Goal: Transaction & Acquisition: Purchase product/service

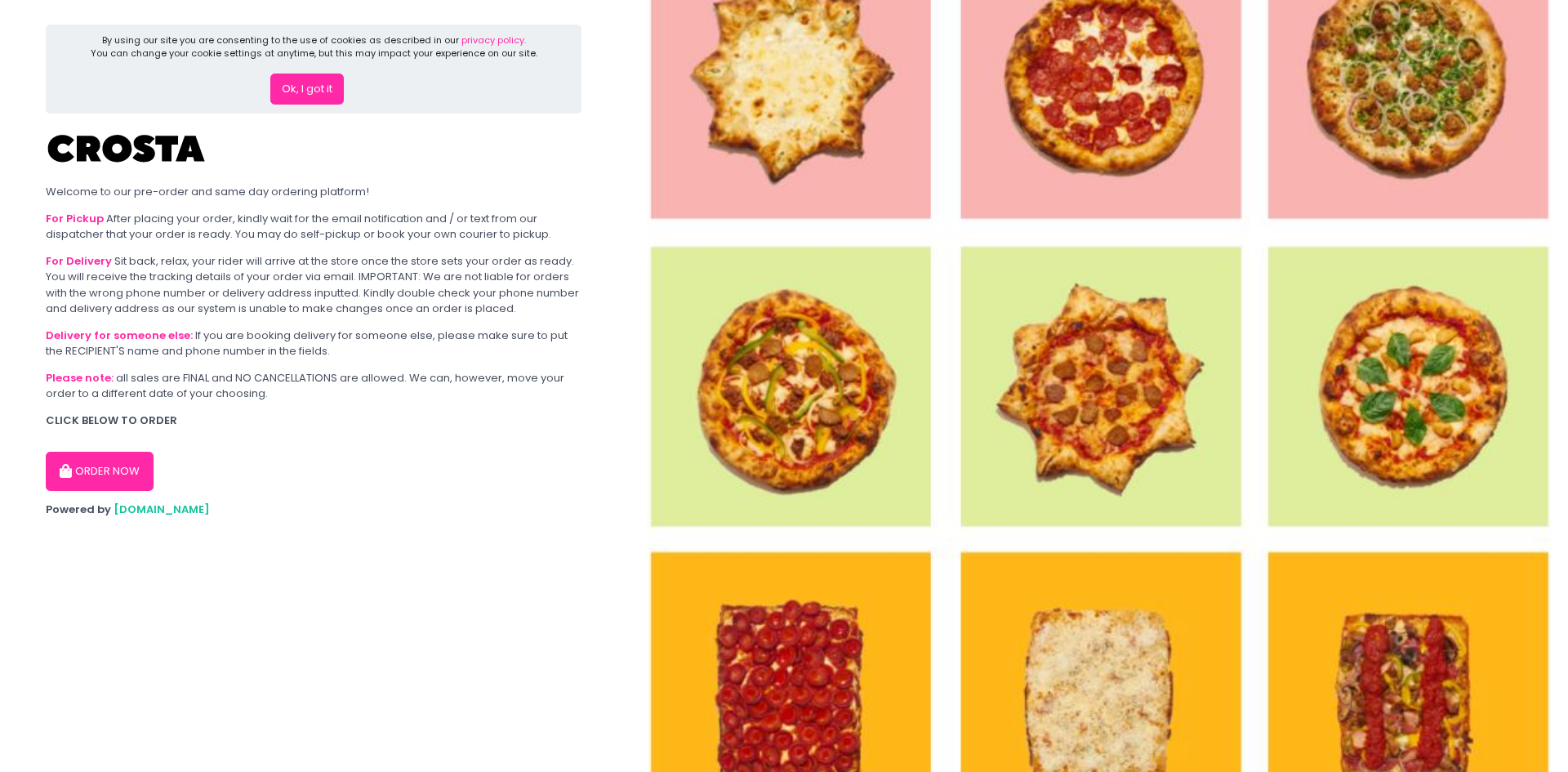
click at [93, 474] on button "ORDER NOW" at bounding box center [99, 472] width 108 height 39
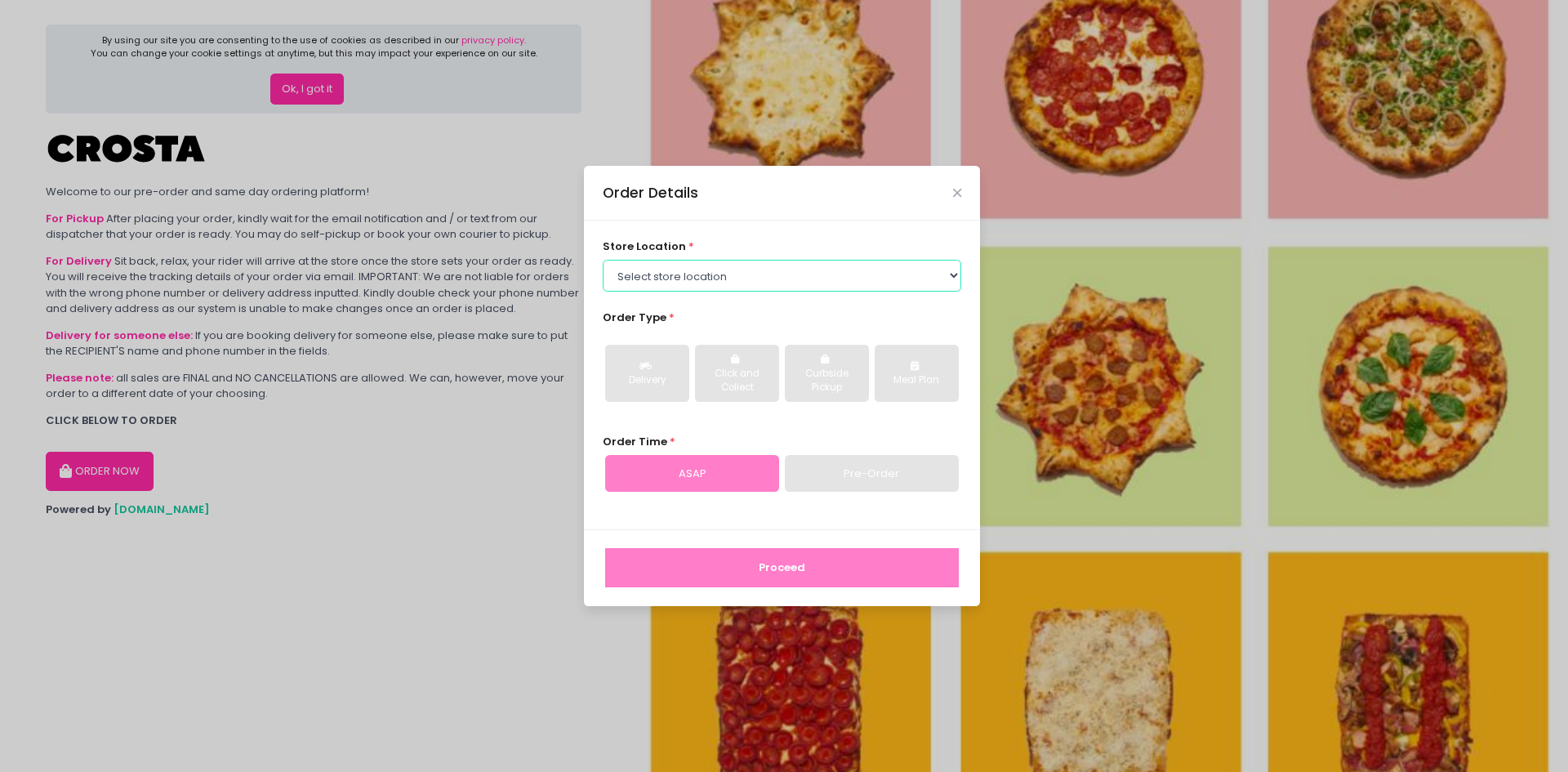
click at [746, 281] on select "Select store location Crosta Pizza - Salcedo Crosta Pizza - San Juan" at bounding box center [783, 275] width 360 height 31
select select "65090bae48156caed44a5eb4"
click at [603, 260] on select "Select store location Crosta Pizza - Salcedo Crosta Pizza - San Juan" at bounding box center [783, 275] width 360 height 31
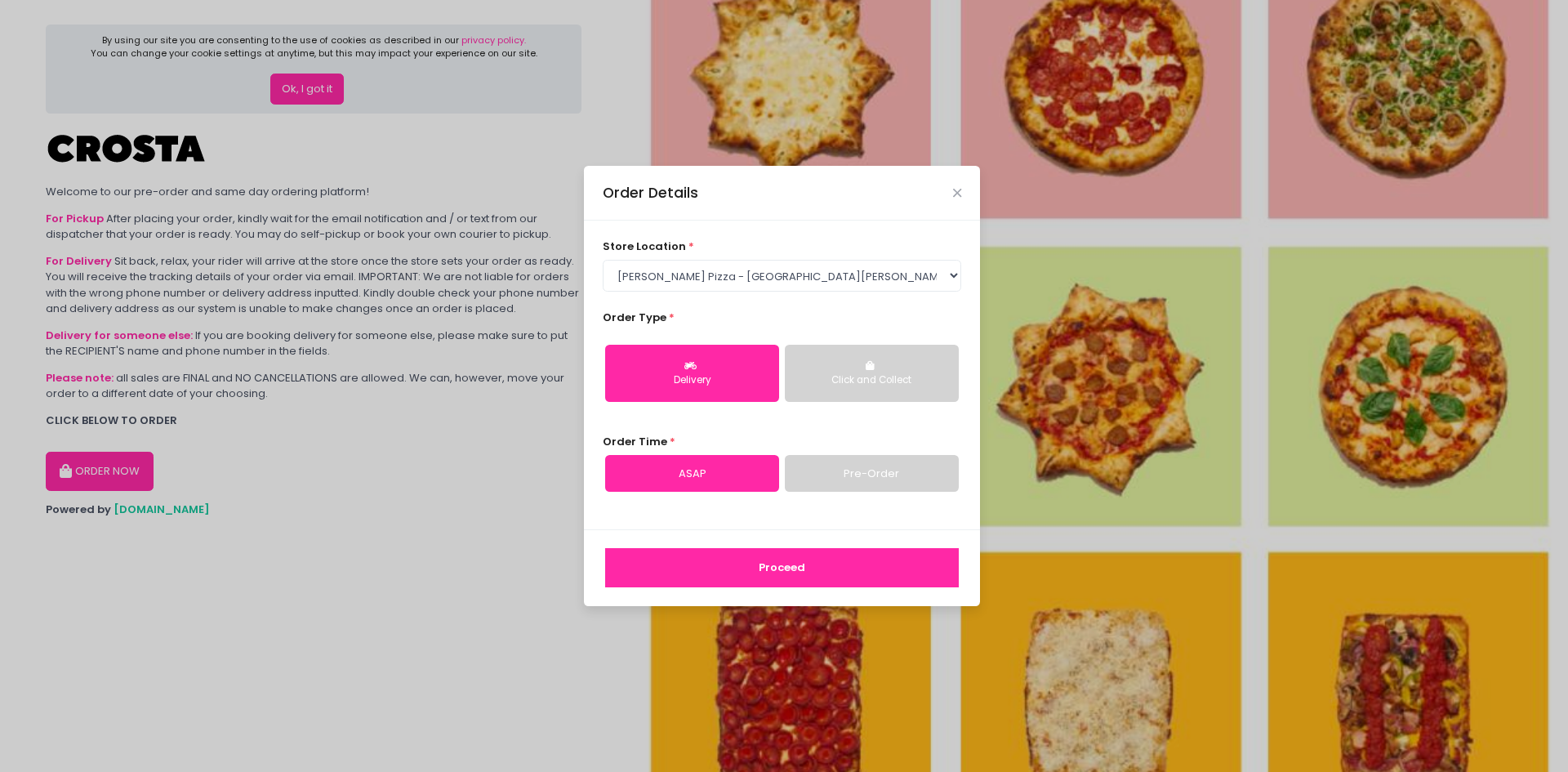
click at [828, 463] on link "Pre-Order" at bounding box center [872, 474] width 174 height 37
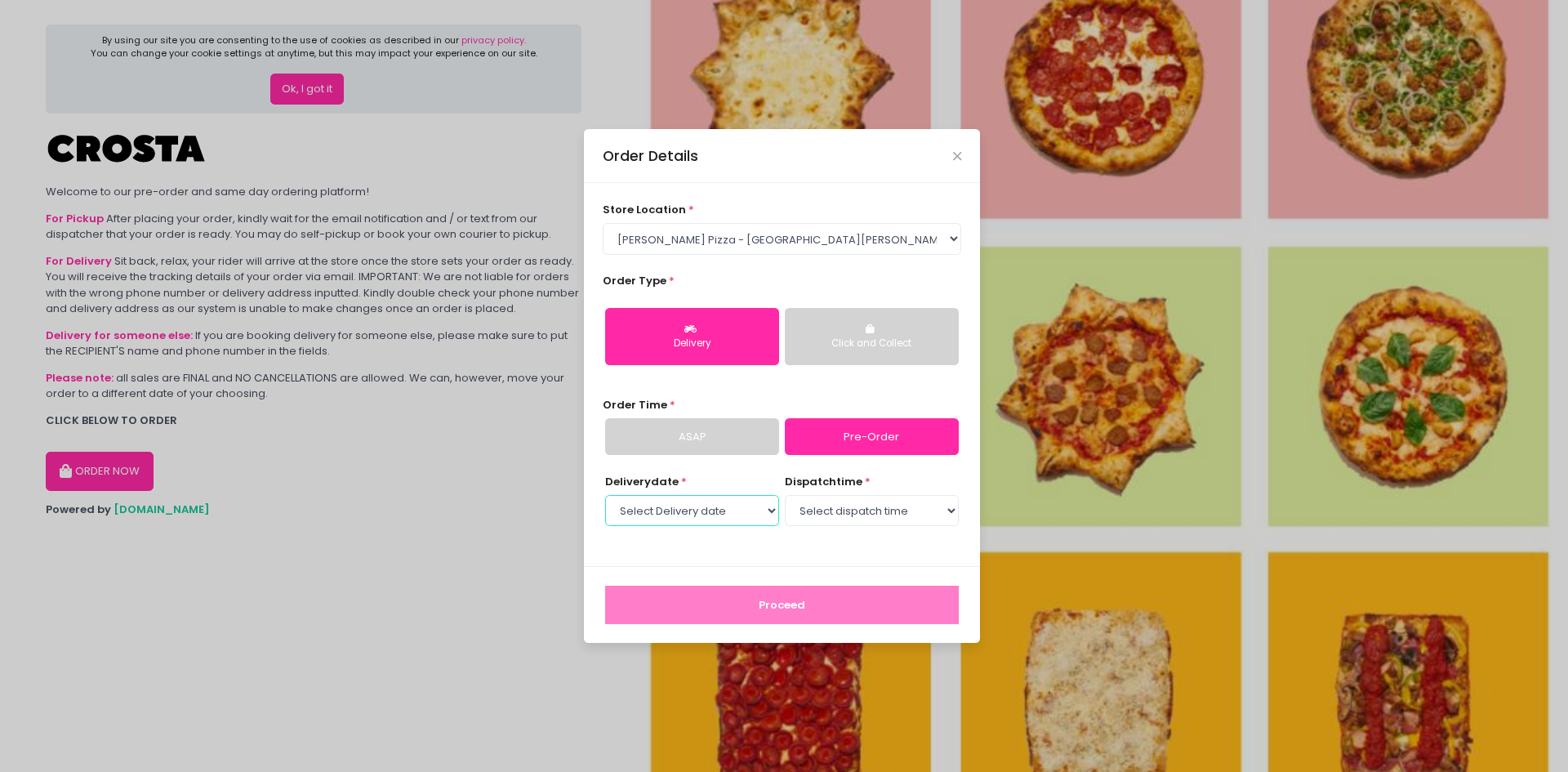
click at [748, 508] on select "Select Delivery date Wednesday, Oct 8th Thursday, Oct 9th Friday, Oct 10th Satu…" at bounding box center [692, 511] width 174 height 31
select select "2025-10-13"
click at [605, 495] on select "Select Delivery date Wednesday, Oct 8th Thursday, Oct 9th Friday, Oct 10th Satu…" at bounding box center [692, 511] width 174 height 31
click at [885, 514] on select "Select dispatch time 12:00 PM - 12:30 PM 12:30 PM - 01:00 PM 01:00 PM - 01:30 P…" at bounding box center [872, 511] width 174 height 31
select select "12:00"
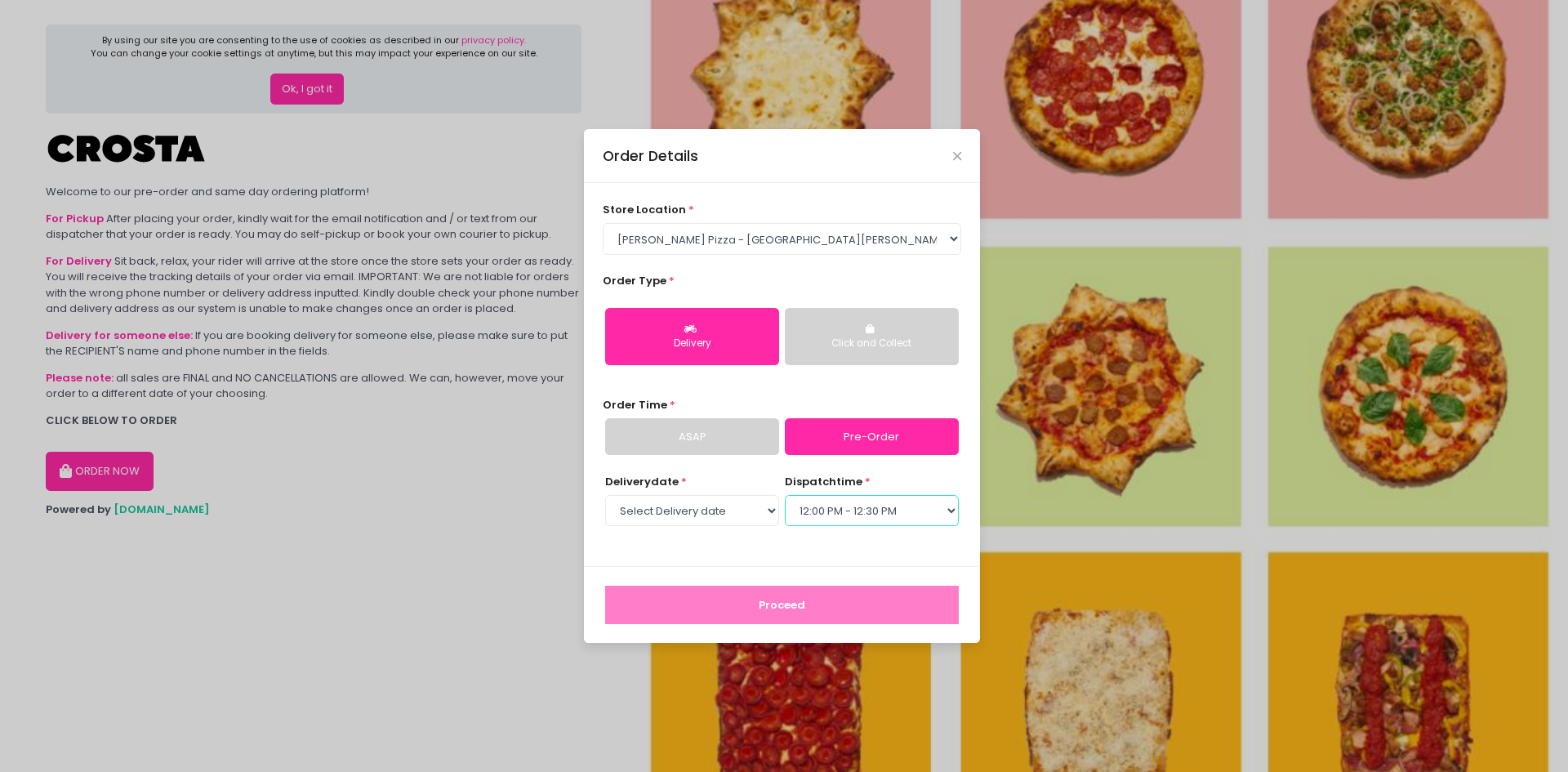
click at [785, 495] on select "Select dispatch time 12:00 PM - 12:30 PM 12:30 PM - 01:00 PM 01:00 PM - 01:30 P…" at bounding box center [872, 511] width 174 height 31
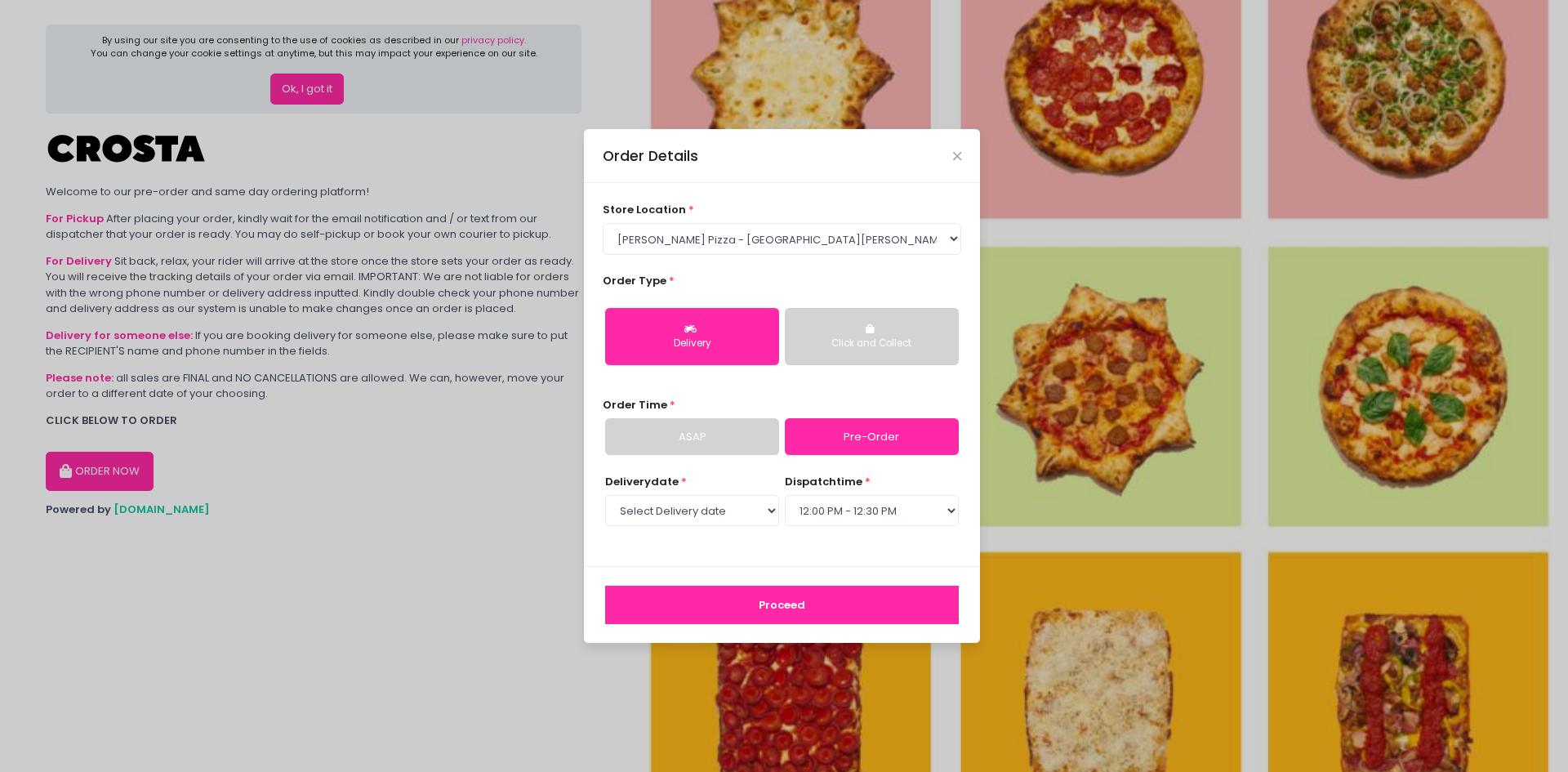
click at [772, 612] on button "Proceed" at bounding box center [782, 606] width 354 height 39
